Goal: Transaction & Acquisition: Purchase product/service

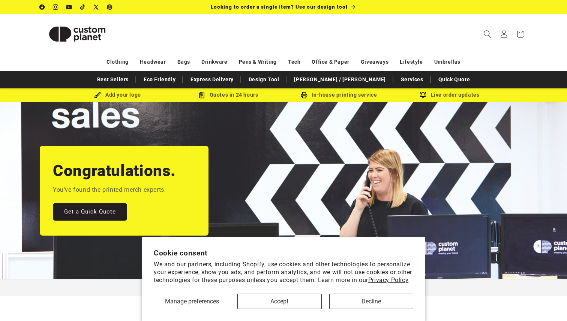
click at [480, 35] on span "Search" at bounding box center [487, 34] width 17 height 17
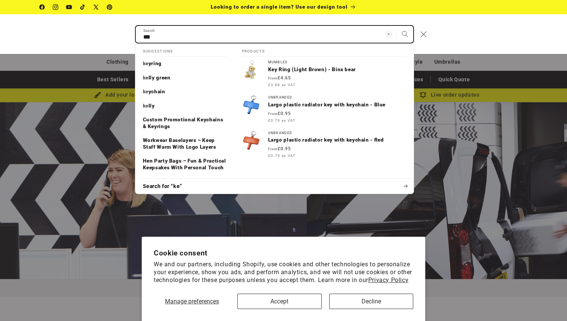
scroll to position [0, 567]
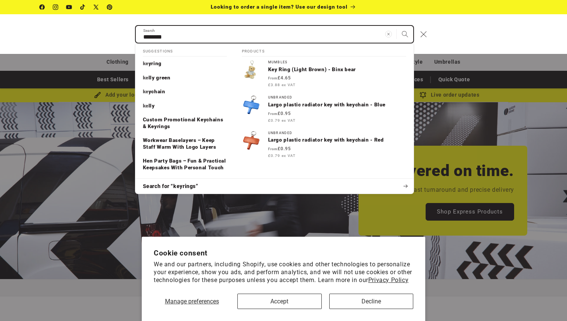
type input "********"
click at [397, 26] on button "Search" at bounding box center [405, 34] width 17 height 17
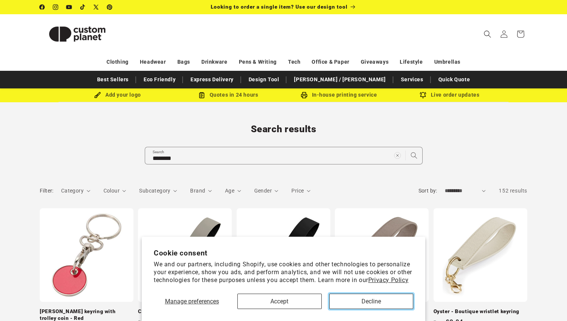
click at [381, 303] on button "Decline" at bounding box center [371, 301] width 84 height 15
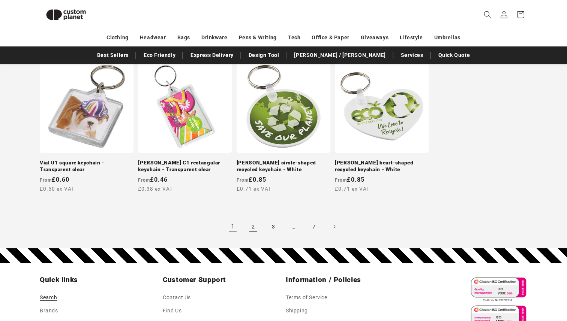
scroll to position [720, 0]
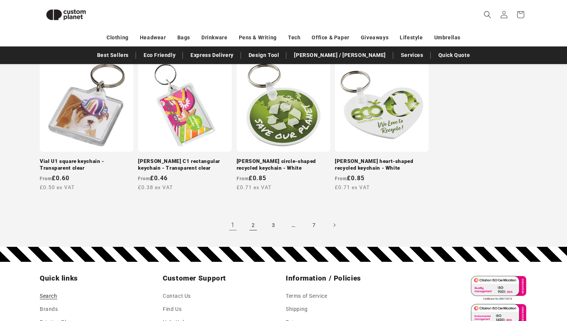
click at [254, 217] on link "2" at bounding box center [253, 225] width 17 height 17
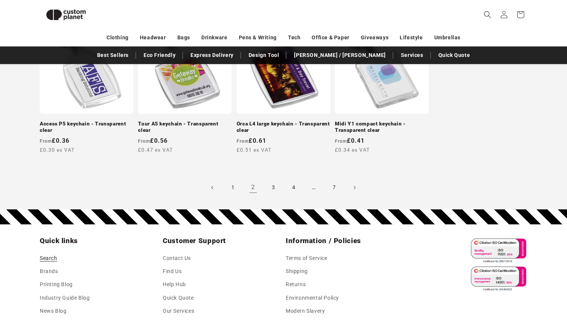
scroll to position [740, 0]
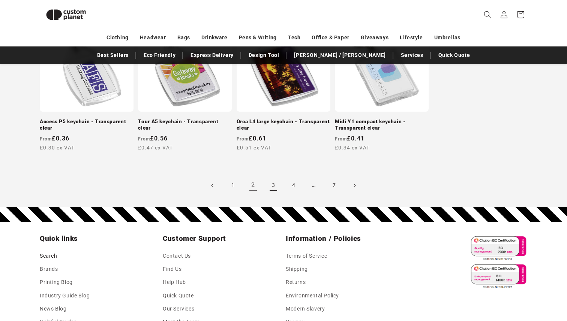
click at [275, 184] on link "3" at bounding box center [273, 185] width 17 height 17
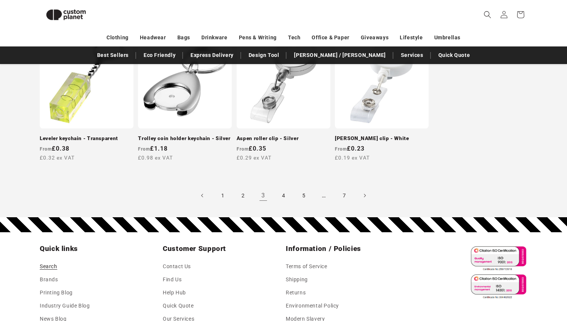
scroll to position [751, 0]
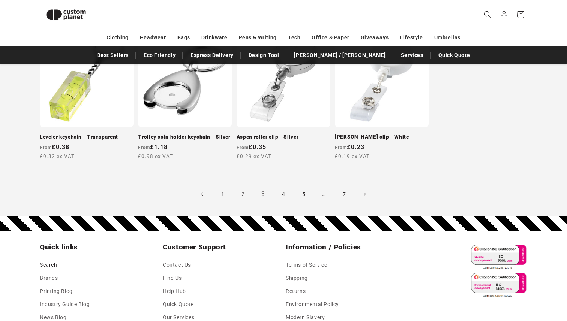
click at [228, 196] on link "1" at bounding box center [223, 194] width 17 height 17
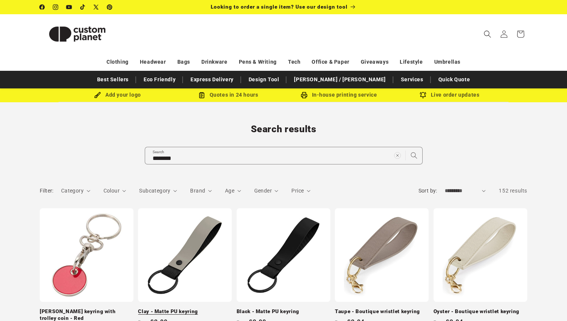
click at [198, 309] on link "Clay - Matte PU keyring" at bounding box center [185, 312] width 94 height 7
click at [465, 190] on select "**********" at bounding box center [465, 191] width 41 height 8
select select "**********"
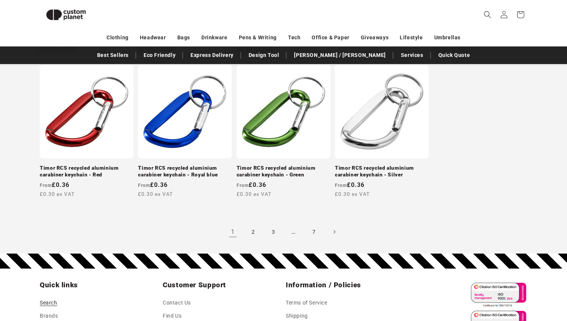
scroll to position [727, 0]
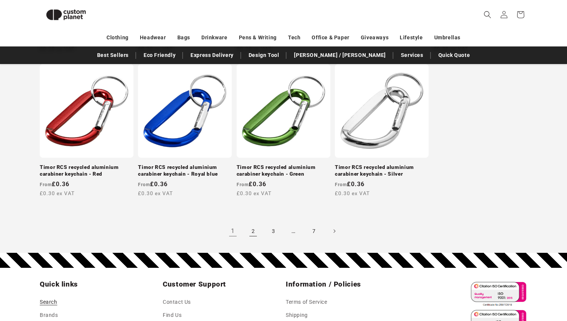
click at [255, 229] on link "2" at bounding box center [253, 231] width 17 height 17
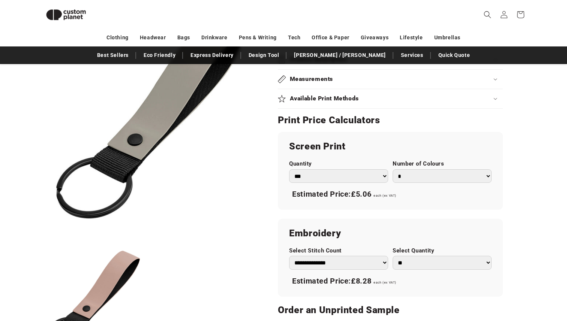
scroll to position [353, 0]
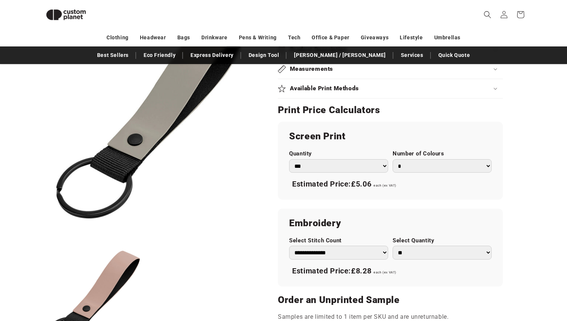
click at [343, 170] on select "*** *** *** **** **** **** ***** *****" at bounding box center [338, 166] width 99 height 14
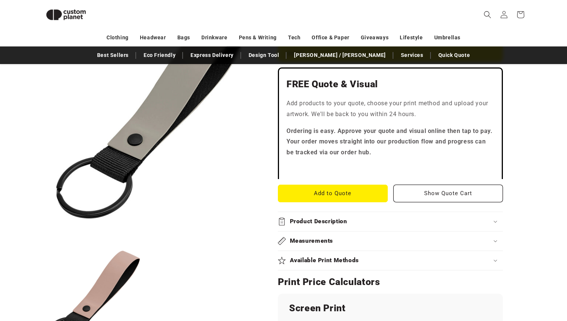
scroll to position [180, 0]
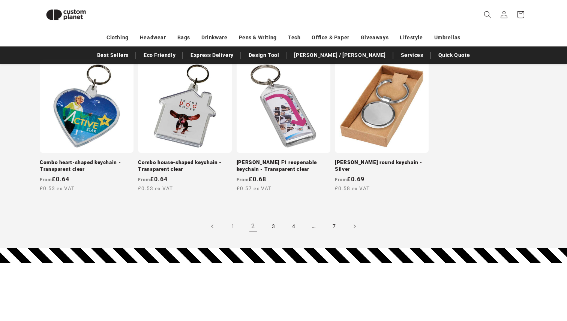
scroll to position [738, 0]
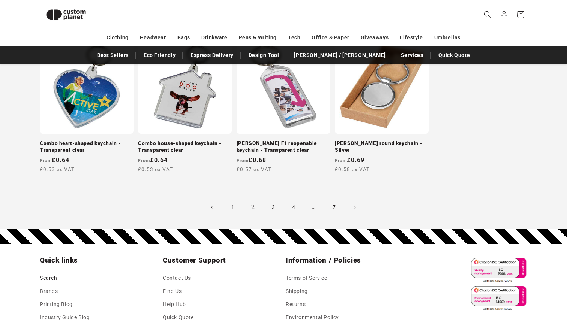
click at [273, 206] on link "3" at bounding box center [273, 207] width 17 height 17
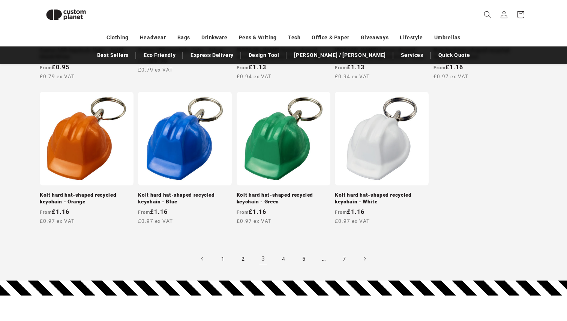
scroll to position [707, 0]
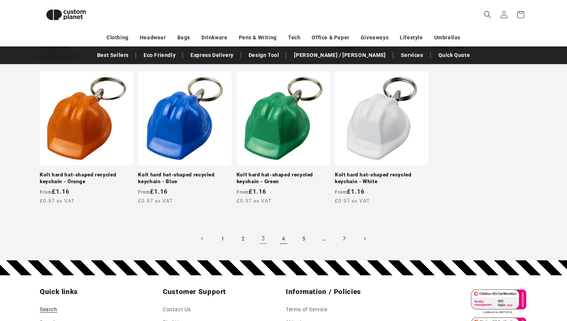
click at [286, 240] on link "4" at bounding box center [283, 239] width 17 height 17
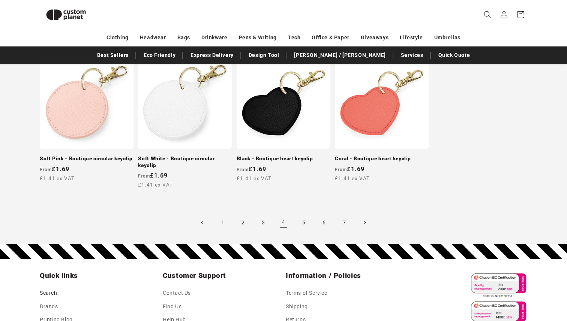
scroll to position [714, 0]
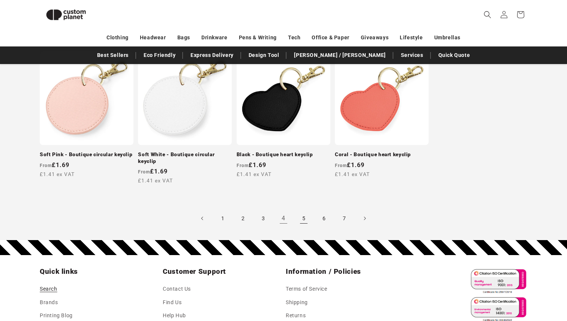
click at [307, 219] on link "5" at bounding box center [304, 218] width 17 height 17
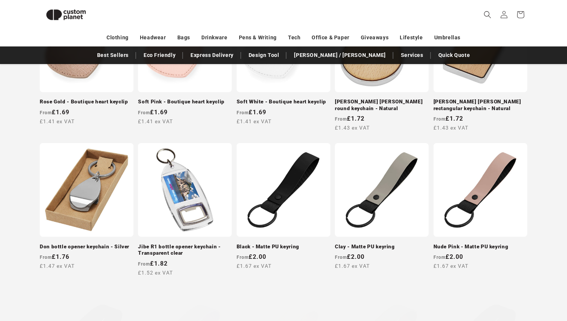
scroll to position [237, 0]
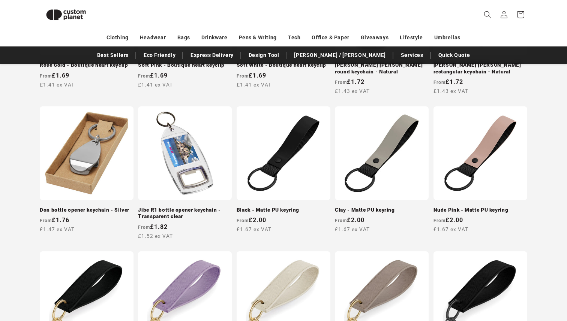
click at [371, 207] on link "Clay - Matte PU keyring" at bounding box center [382, 210] width 94 height 7
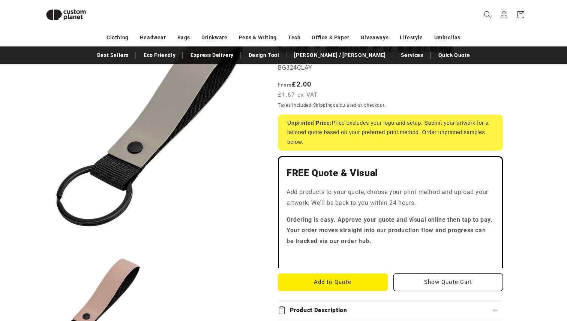
scroll to position [98, 0]
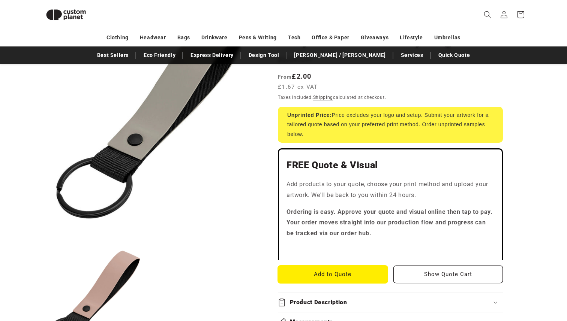
click at [339, 270] on button "Add to Quote" at bounding box center [333, 275] width 110 height 18
